Goal: Task Accomplishment & Management: Use online tool/utility

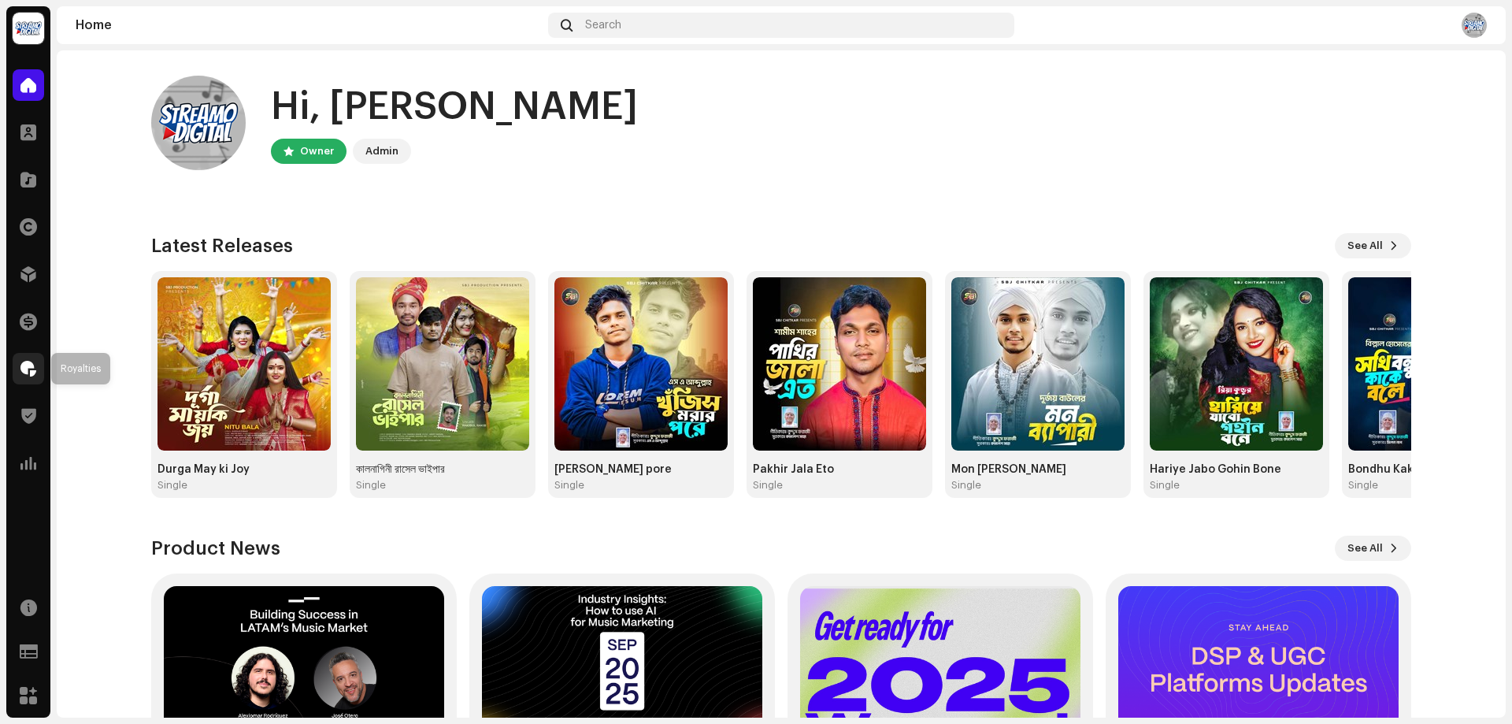
click at [22, 367] on span at bounding box center [28, 368] width 16 height 13
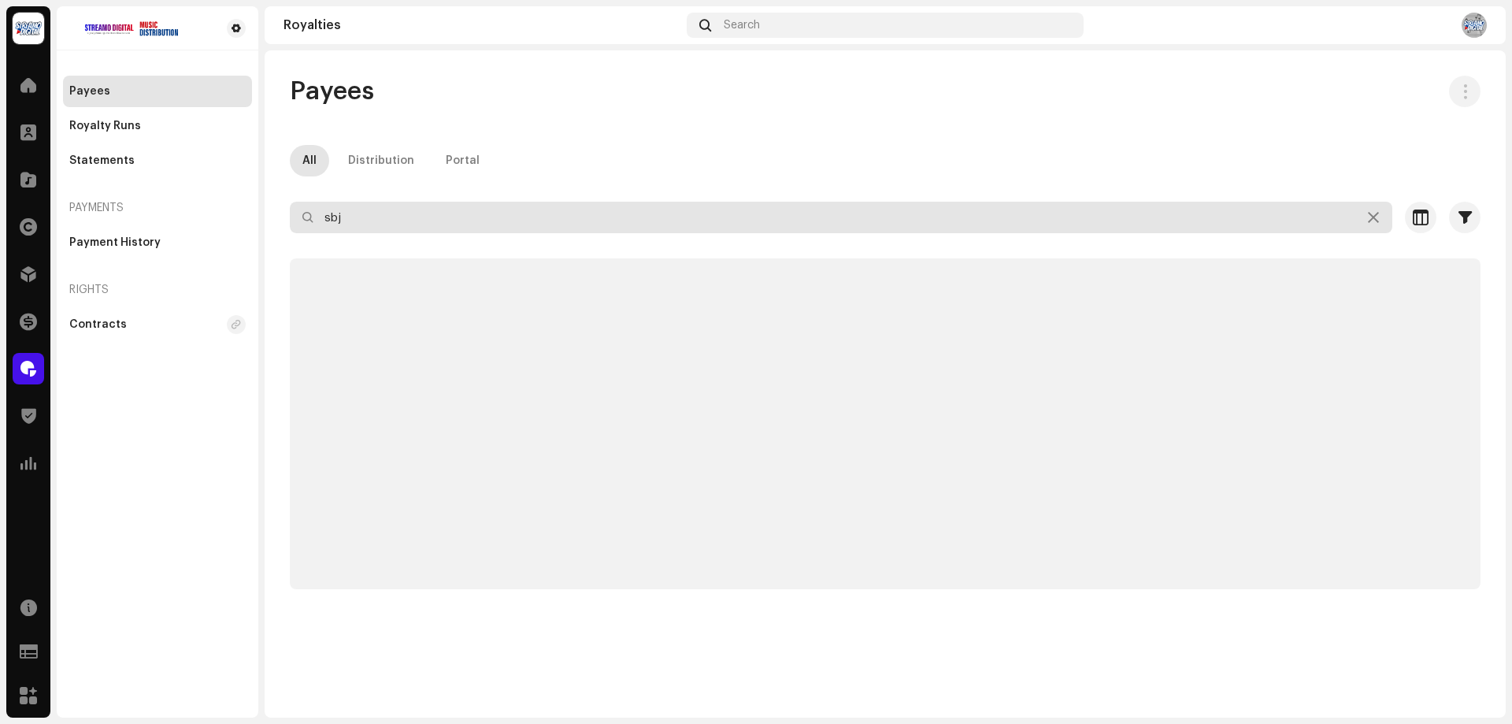
click at [440, 216] on input "sbj" at bounding box center [841, 218] width 1103 height 32
type input "de"
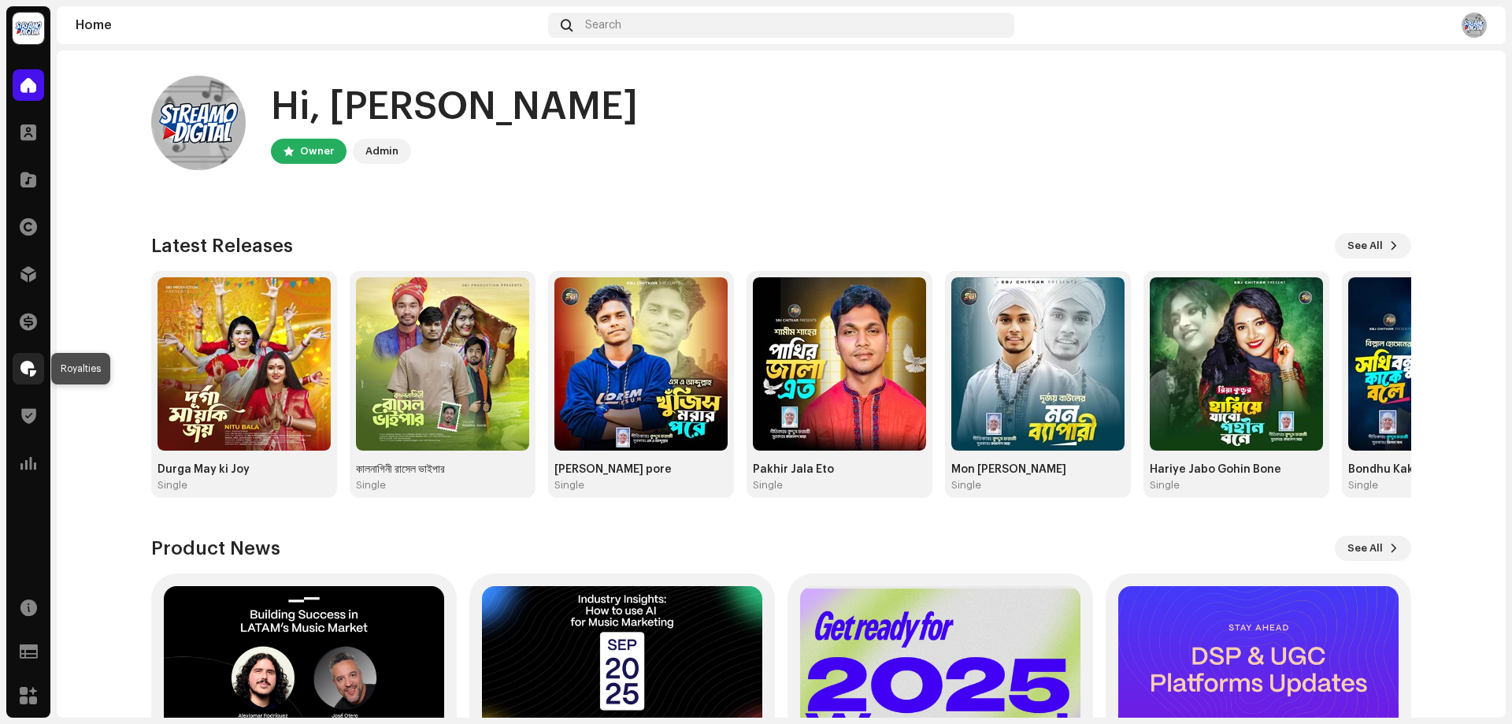
click at [27, 374] on span at bounding box center [28, 368] width 16 height 13
click at [25, 367] on span at bounding box center [28, 368] width 16 height 13
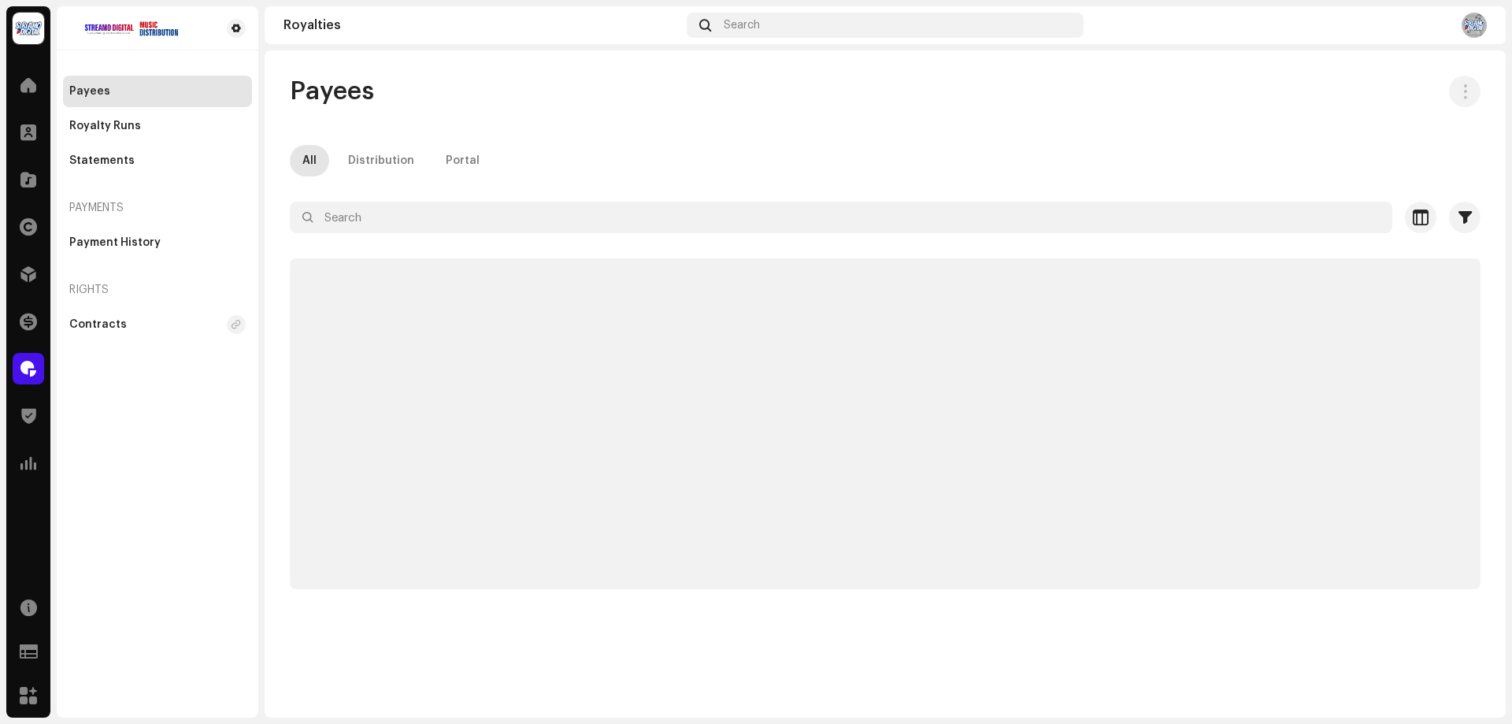
click at [22, 369] on span at bounding box center [28, 368] width 16 height 13
drag, startPoint x: 322, startPoint y: 239, endPoint x: 351, endPoint y: 219, distance: 35.6
click at [326, 236] on div at bounding box center [885, 245] width 1191 height 25
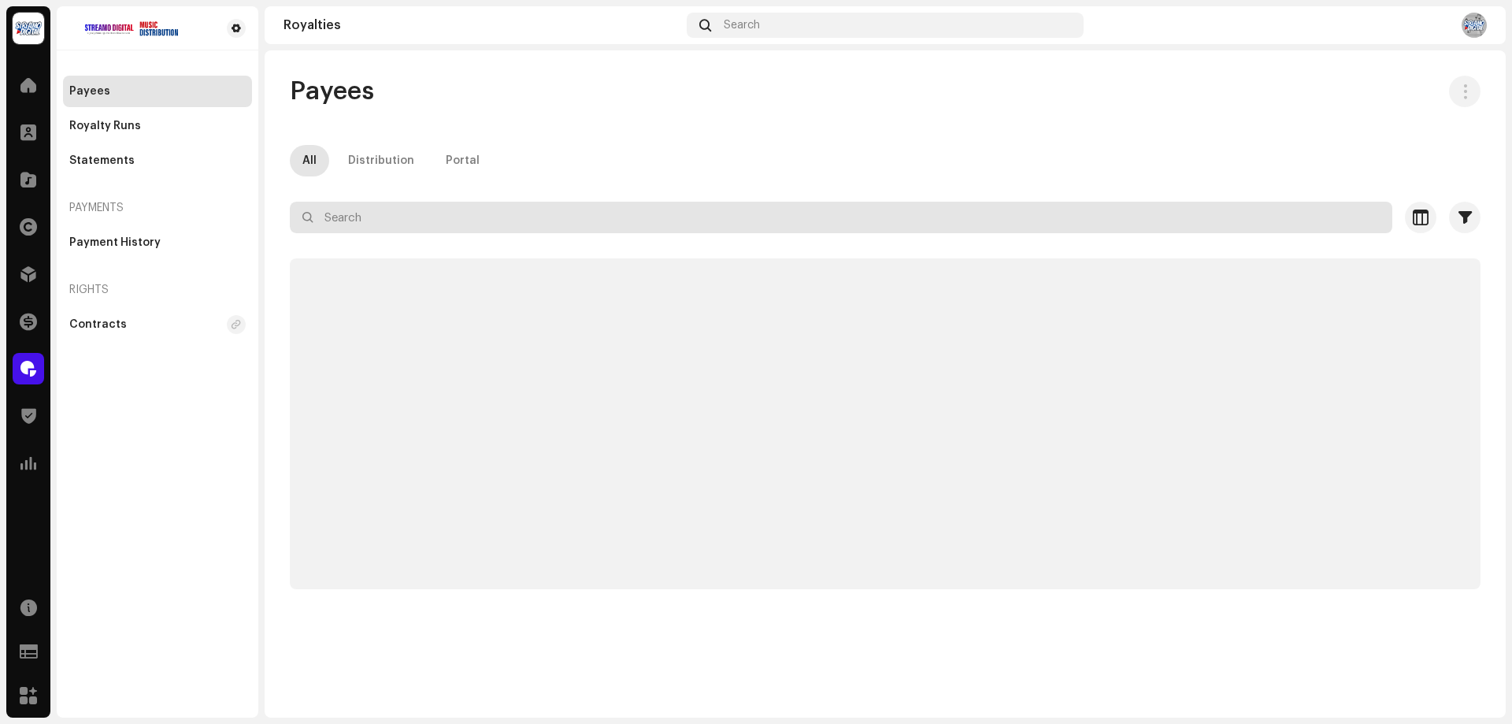
click at [358, 217] on input "text" at bounding box center [841, 218] width 1103 height 32
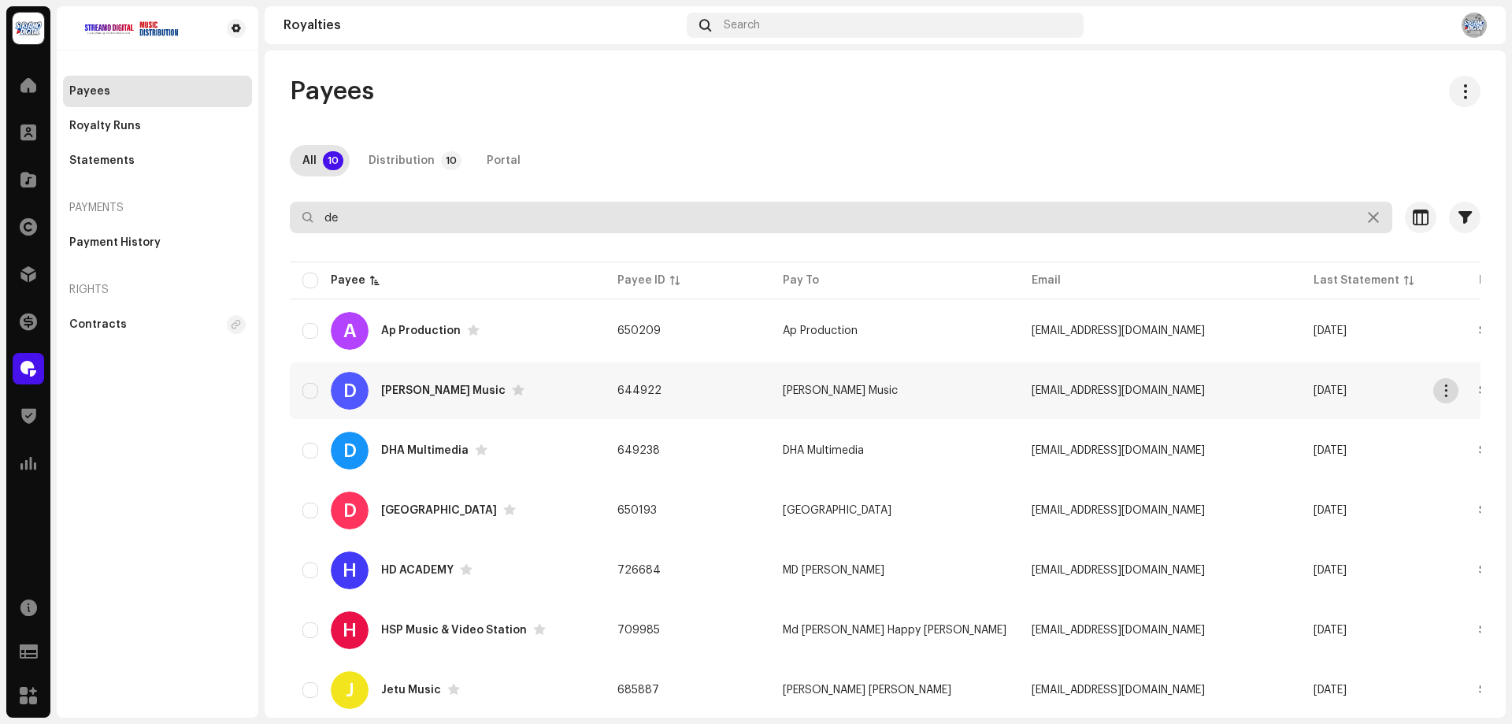
type input "de"
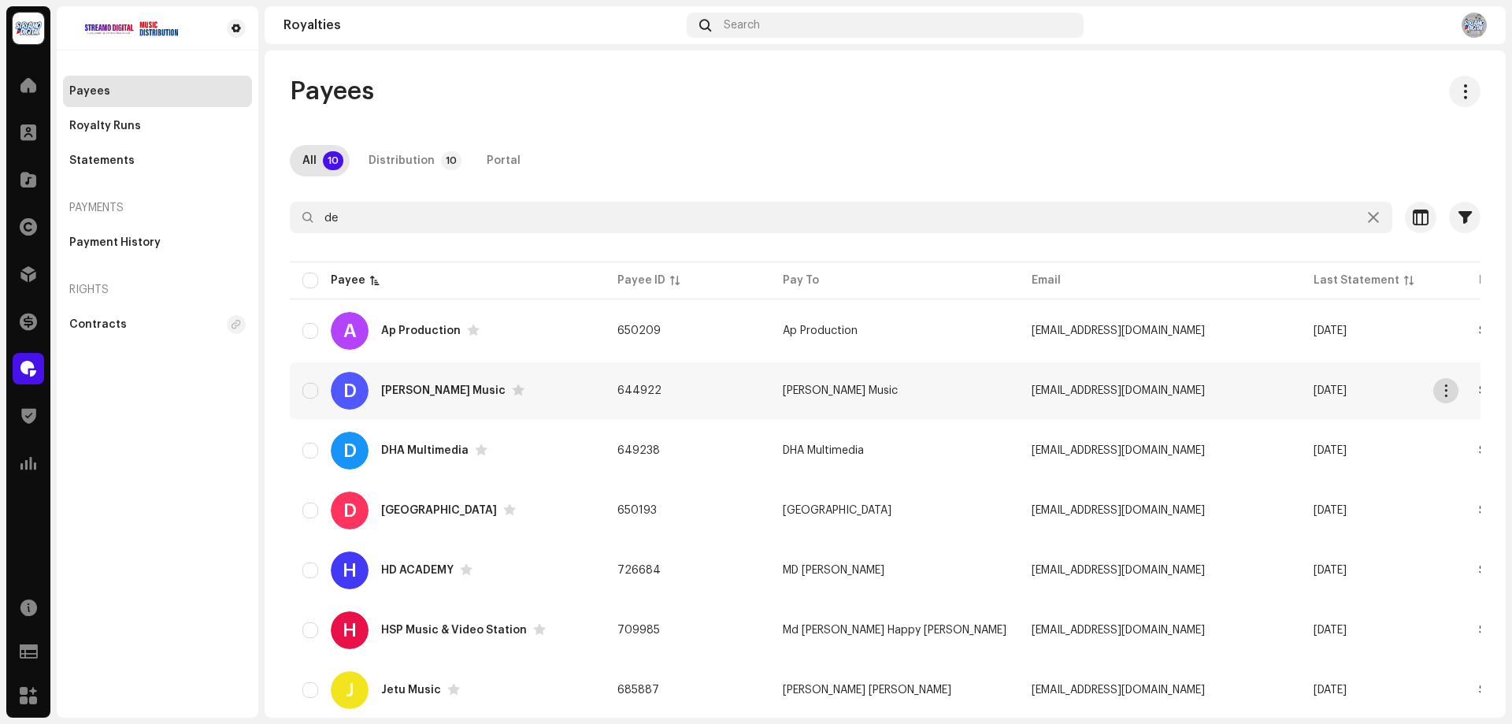
click at [1443, 391] on span "button" at bounding box center [1447, 390] width 12 height 13
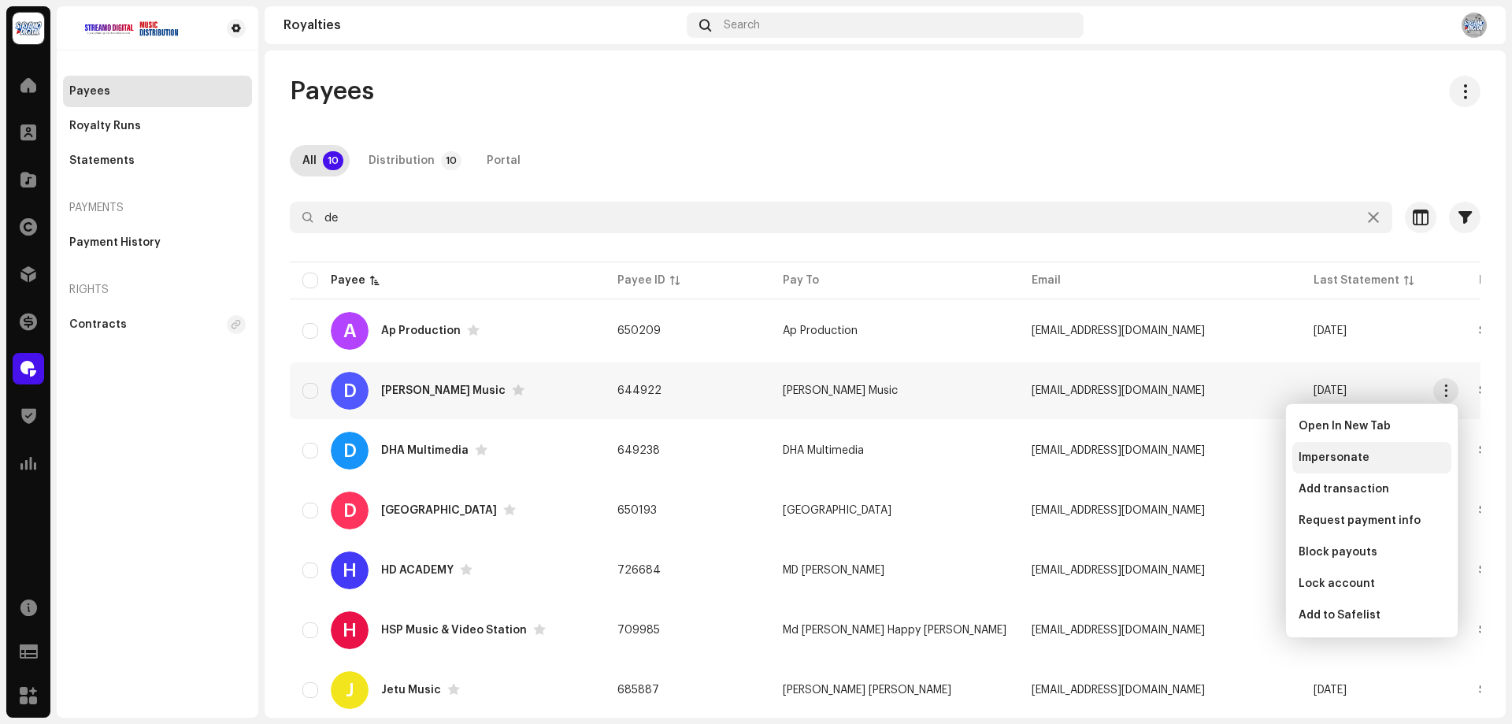
click at [1341, 454] on span "Impersonate" at bounding box center [1334, 457] width 71 height 13
